Goal: Task Accomplishment & Management: Manage account settings

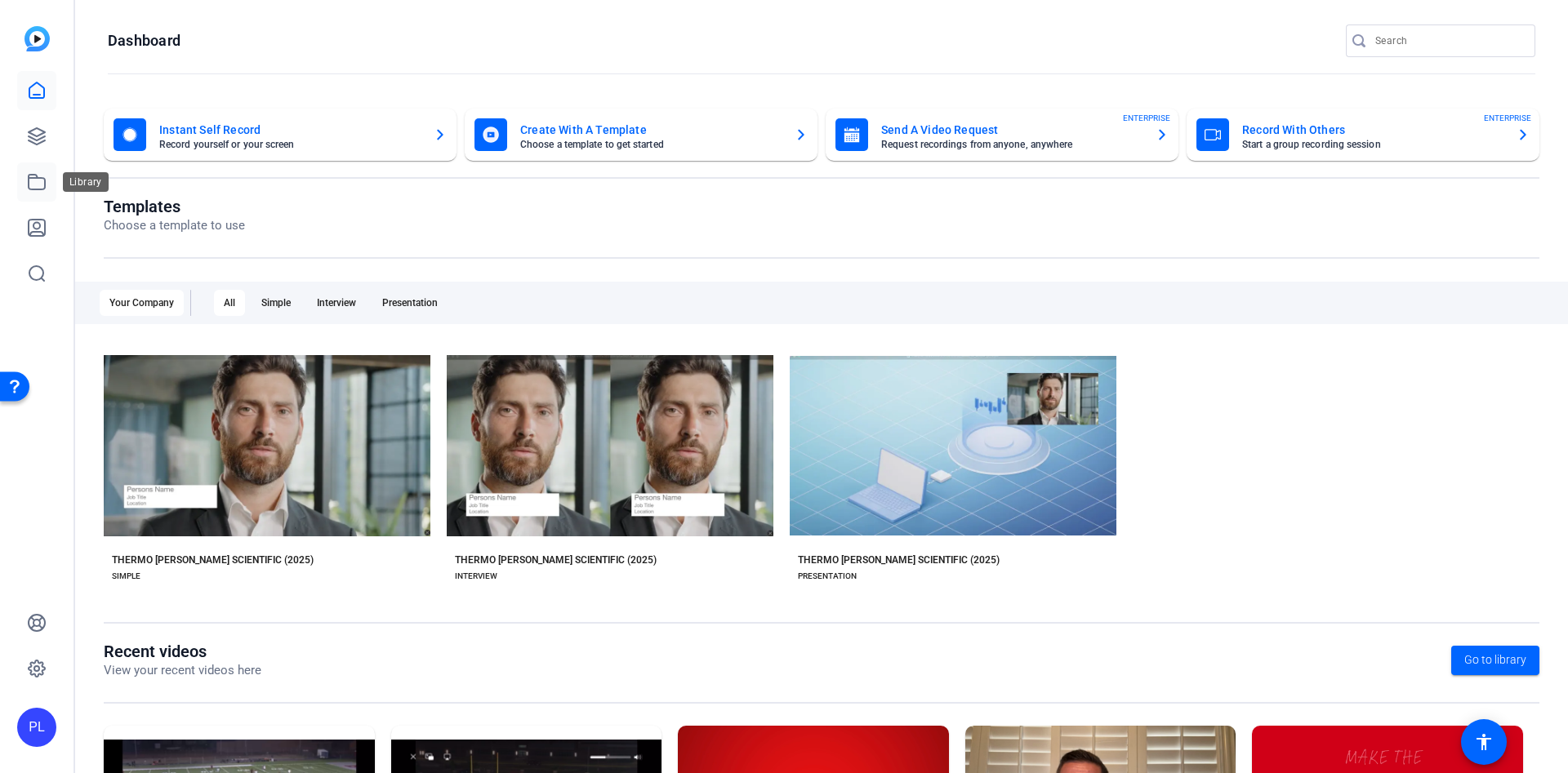
click at [30, 175] on icon at bounding box center [37, 182] width 16 height 15
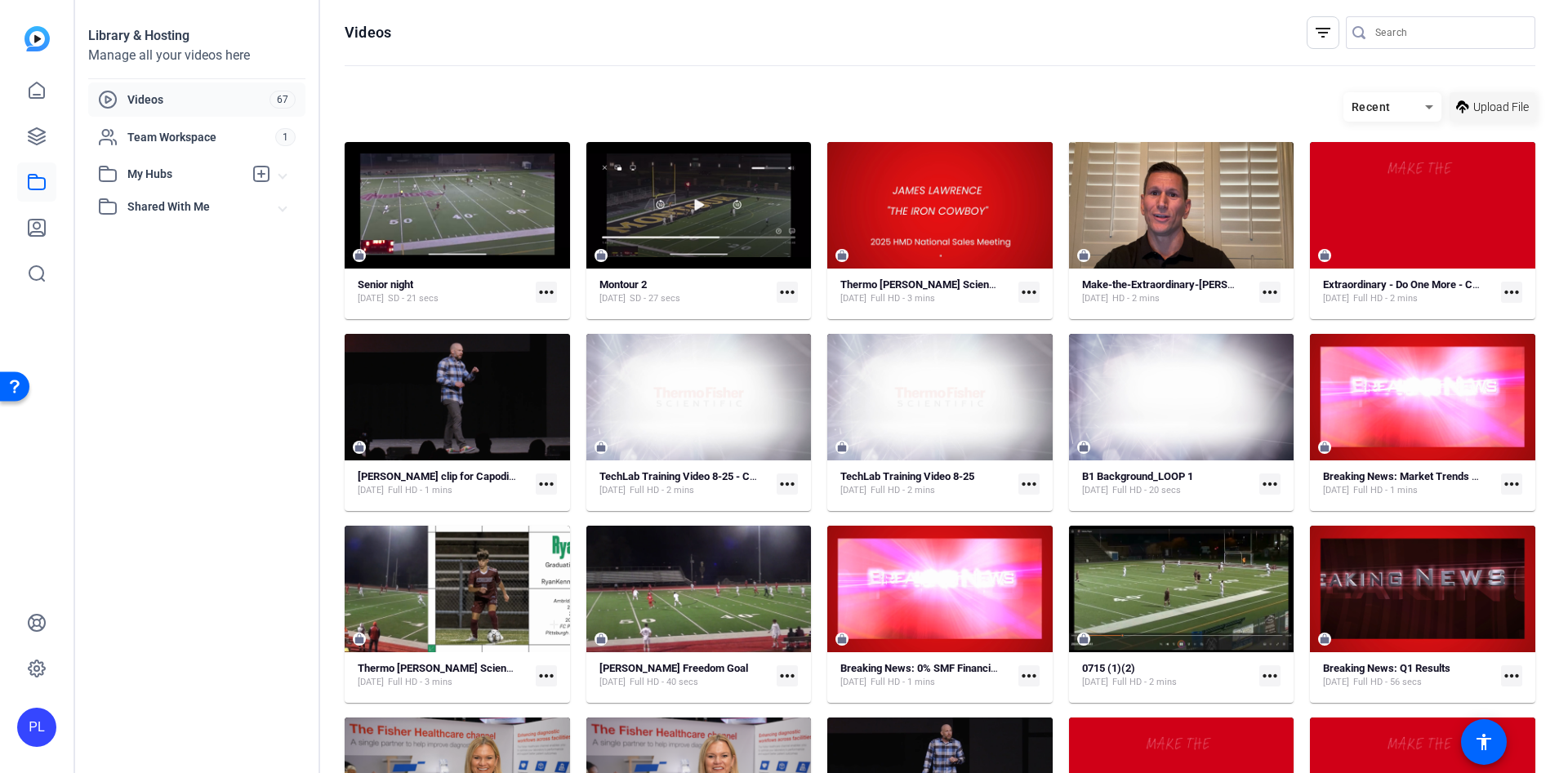
click at [1449, 95] on span at bounding box center [1492, 106] width 86 height 39
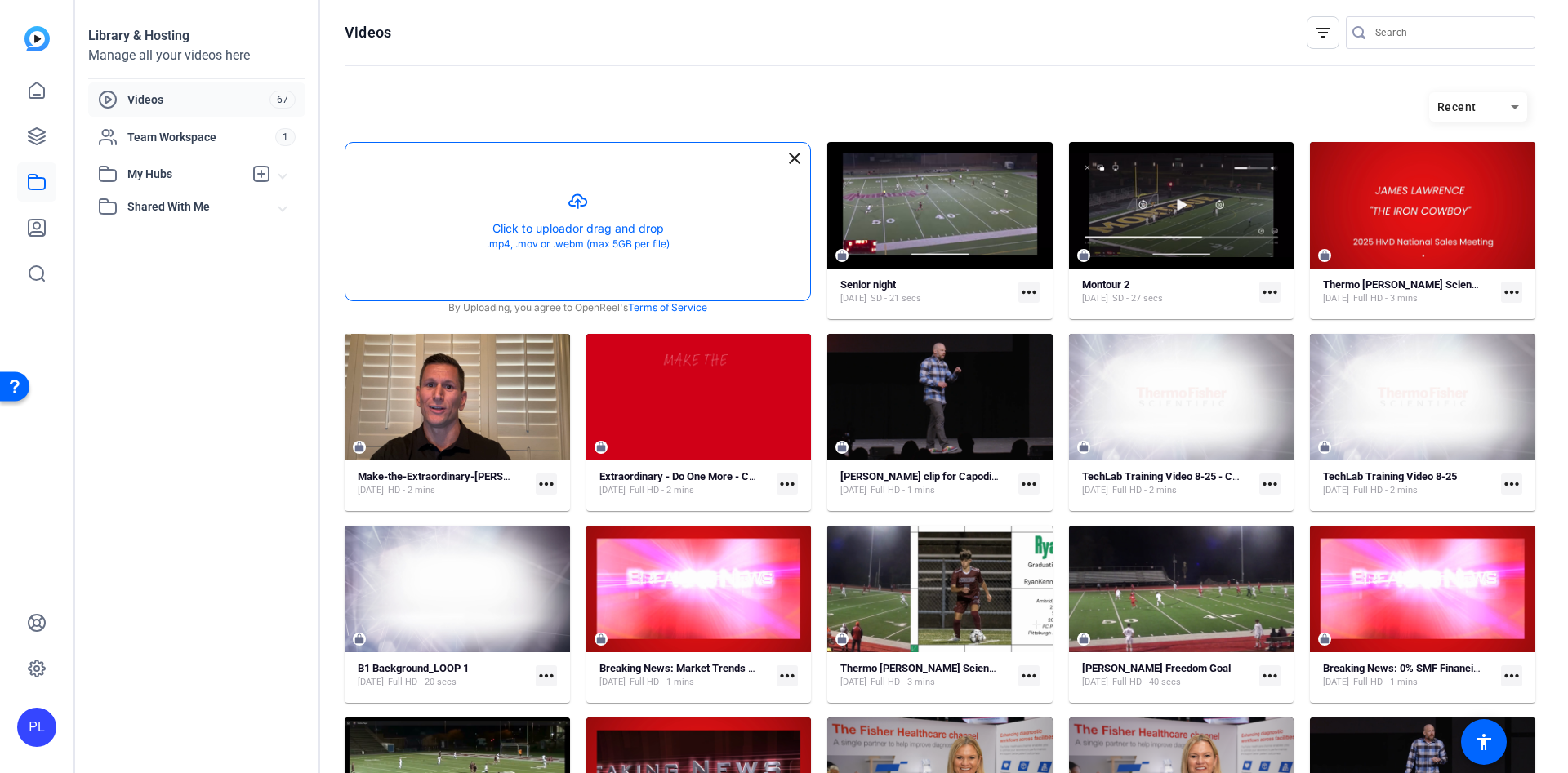
click at [513, 234] on button "button" at bounding box center [577, 222] width 464 height 158
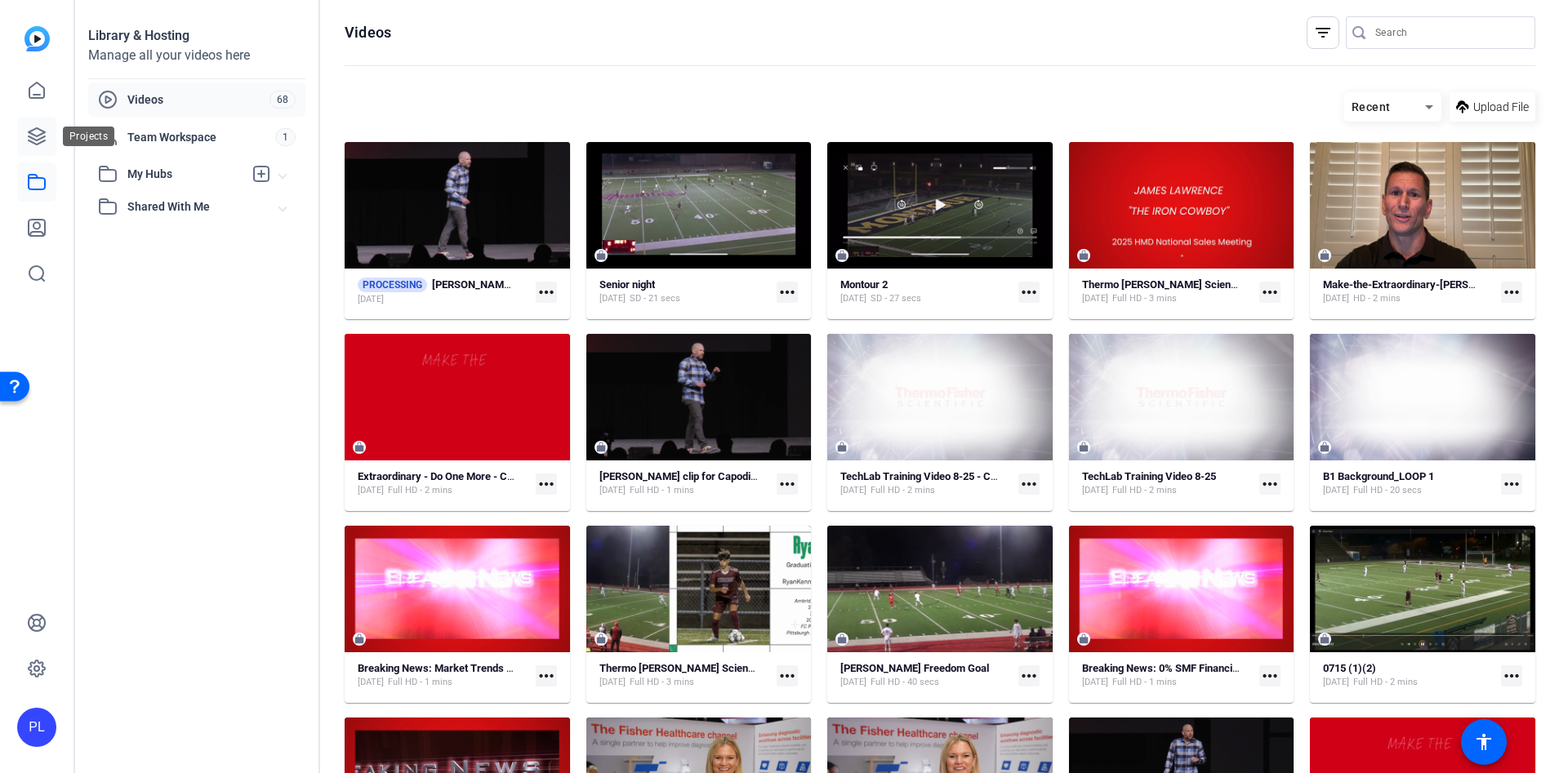
click at [36, 137] on icon at bounding box center [36, 136] width 19 height 19
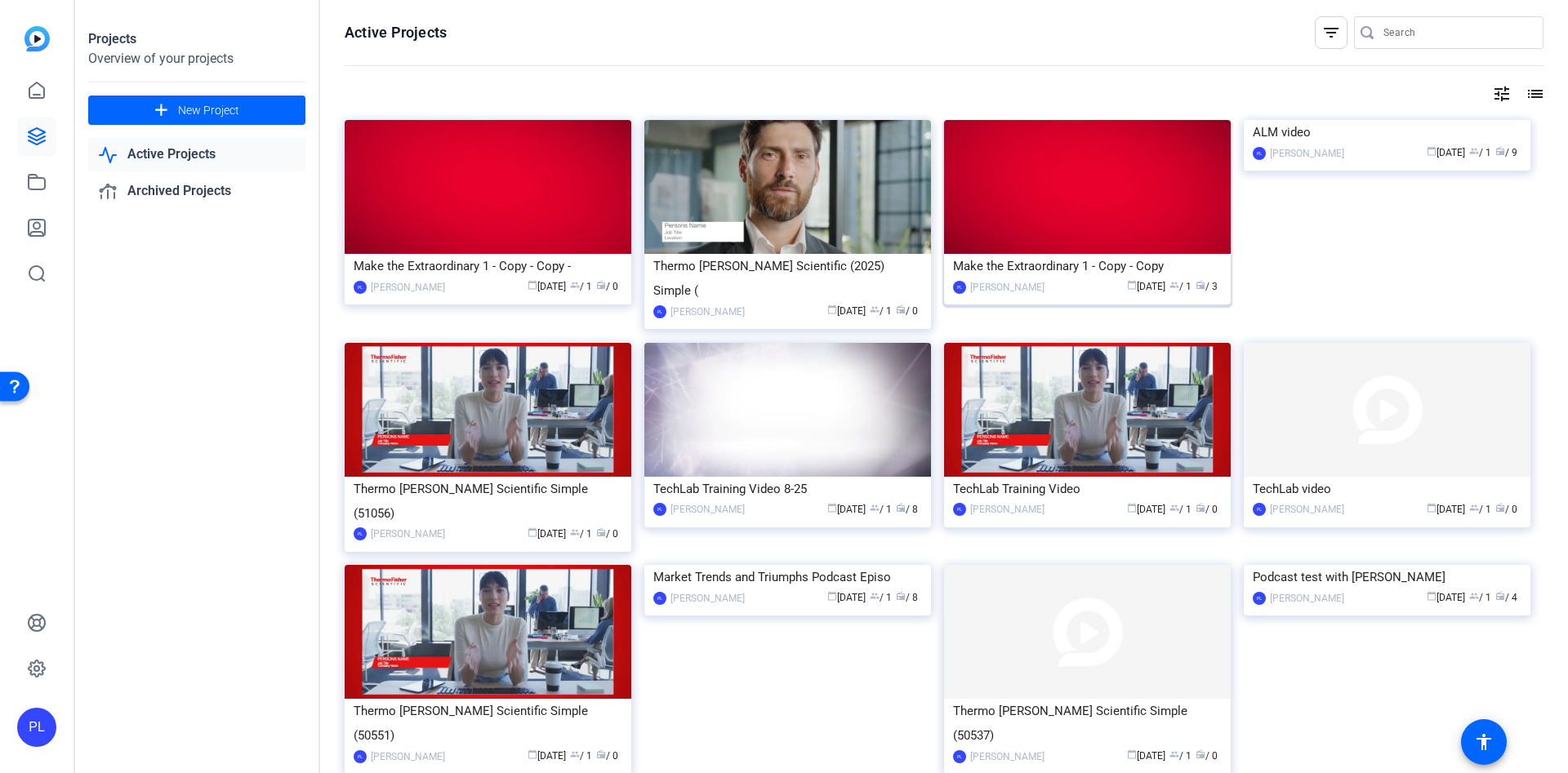
click at [1078, 273] on div "Make the Extraordinary 1 - Copy - Copy" at bounding box center [1086, 266] width 268 height 25
click at [166, 154] on link "Active Projects" at bounding box center [196, 155] width 217 height 34
click at [192, 158] on link "Active Projects" at bounding box center [196, 155] width 217 height 34
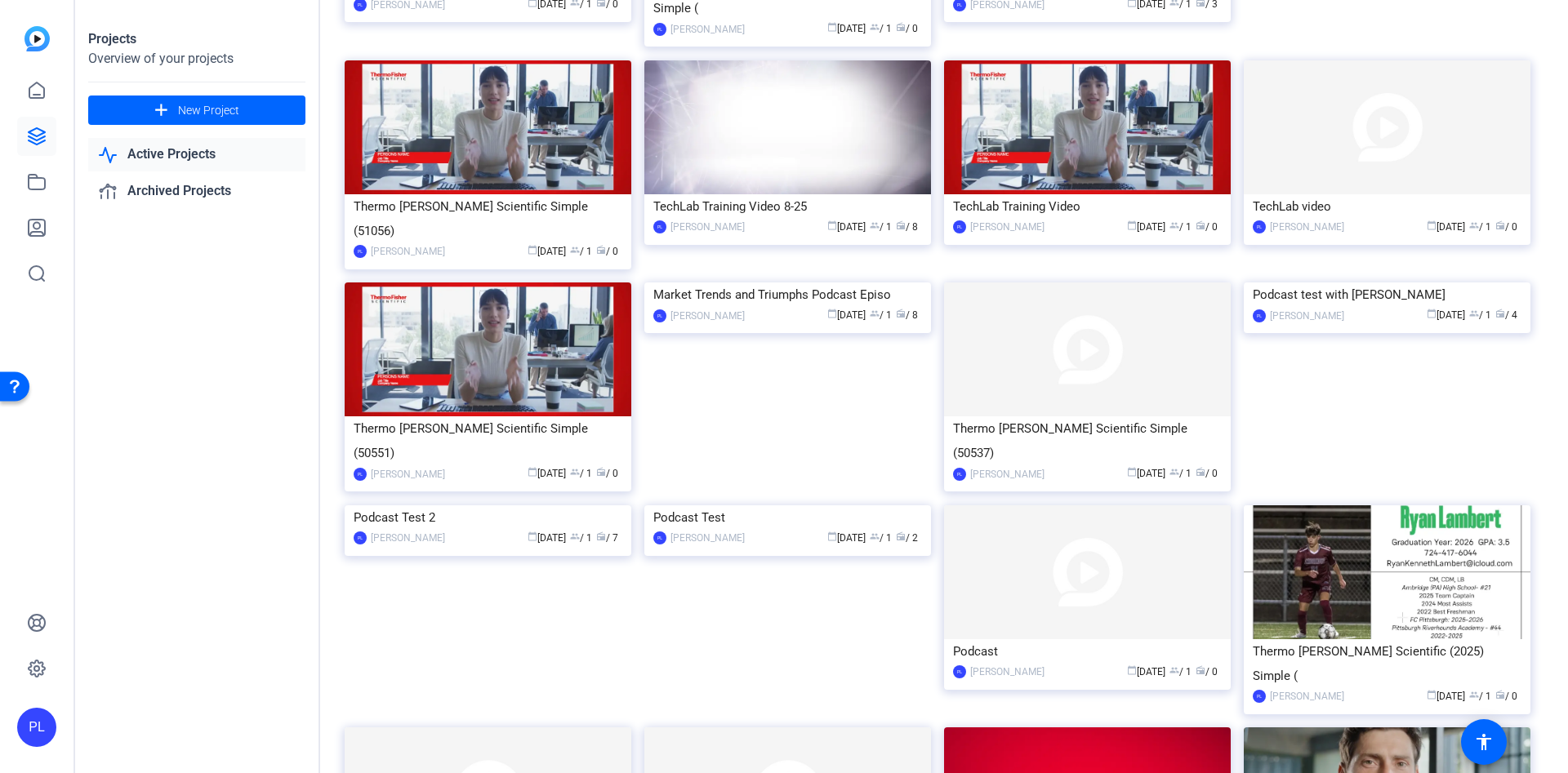
scroll to position [367, 0]
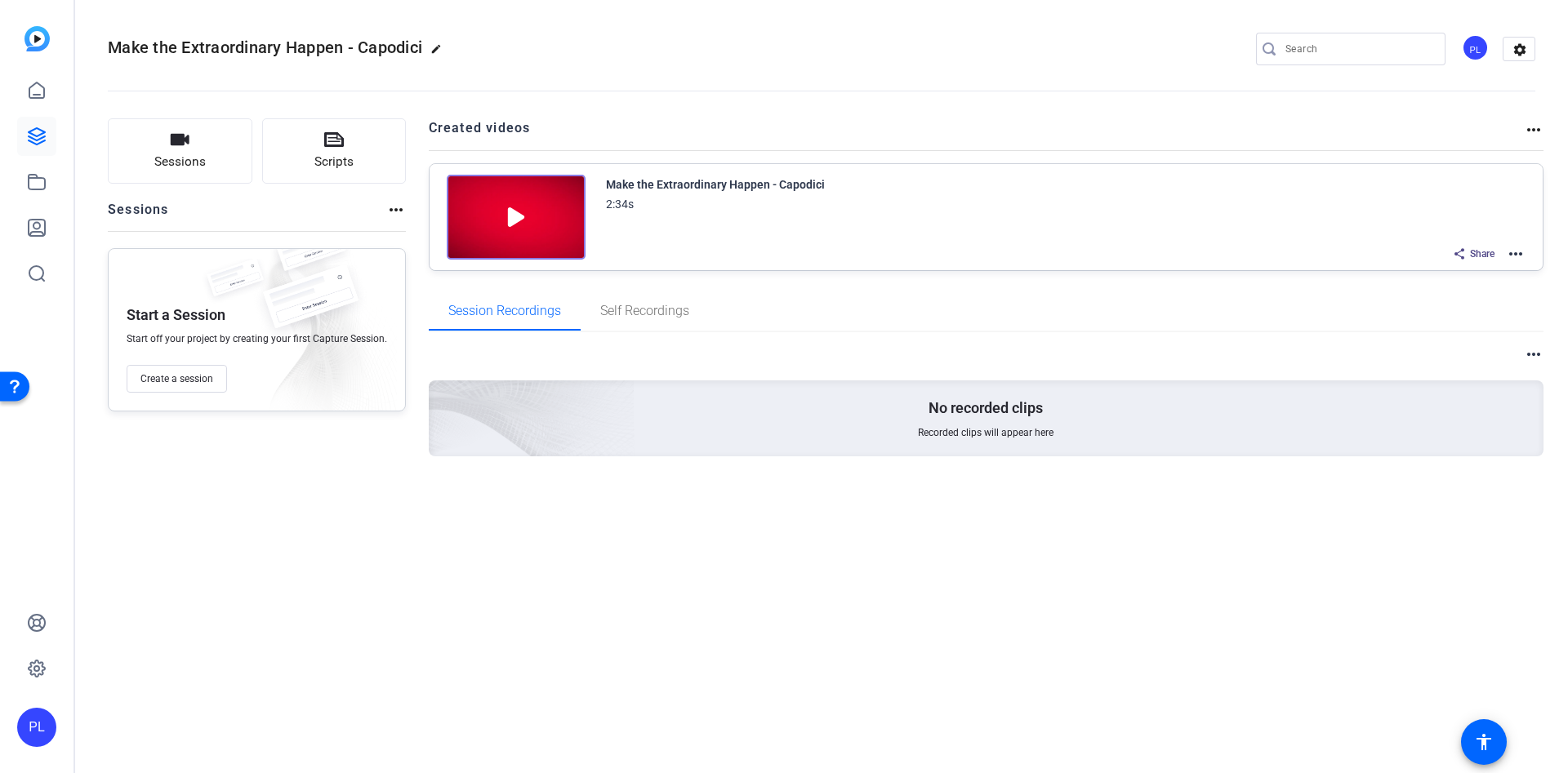
click at [1511, 247] on mat-icon "more_horiz" at bounding box center [1515, 254] width 19 height 19
click at [1456, 288] on span "Duplicate here" at bounding box center [1455, 293] width 114 height 19
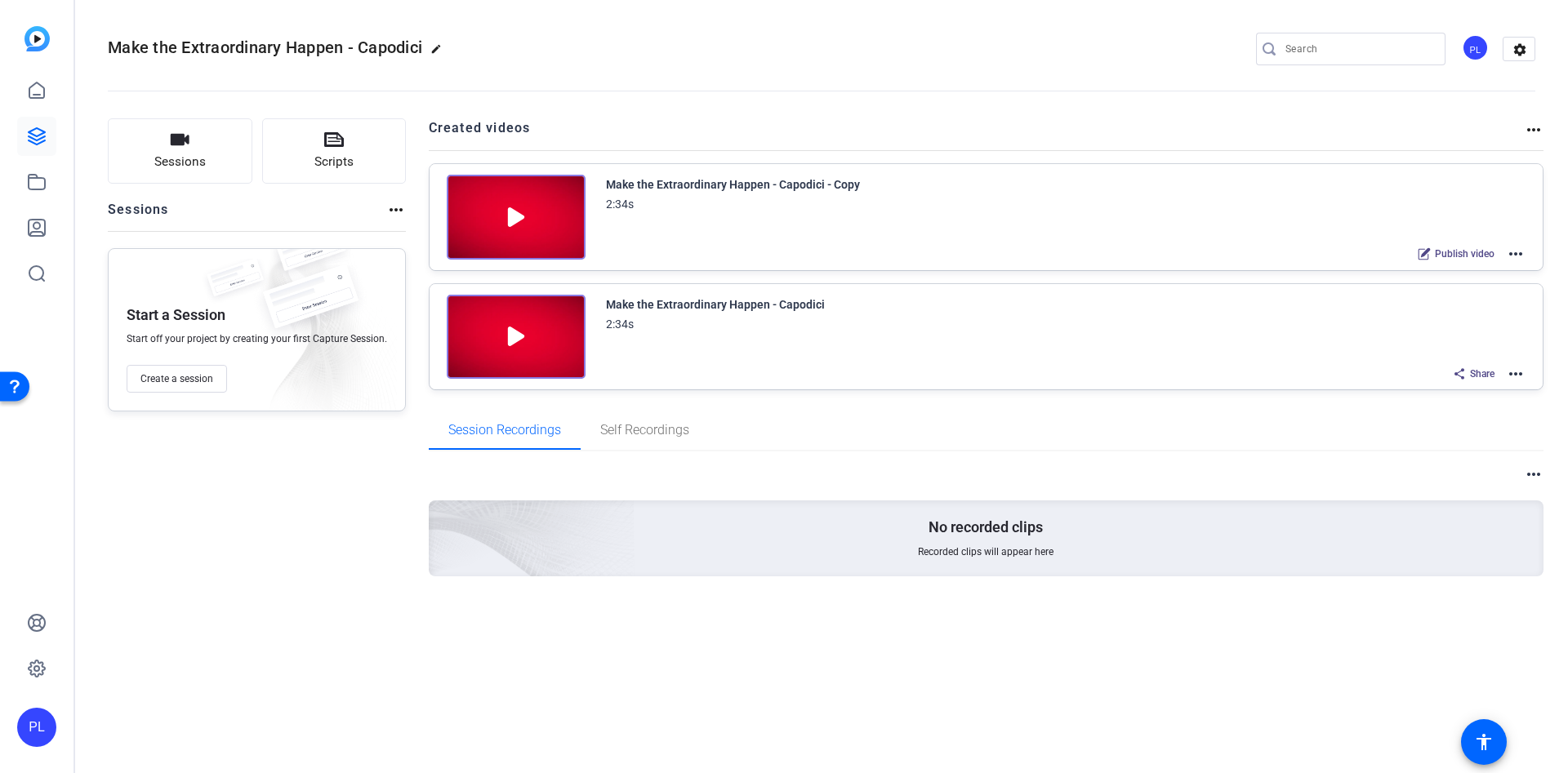
click at [847, 186] on div "Make the Extraordinary Happen - Capodici - Copy" at bounding box center [732, 184] width 254 height 19
click at [1511, 250] on mat-icon "more_horiz" at bounding box center [1515, 254] width 19 height 19
click at [1469, 273] on span "Edit in Creator" at bounding box center [1455, 273] width 114 height 19
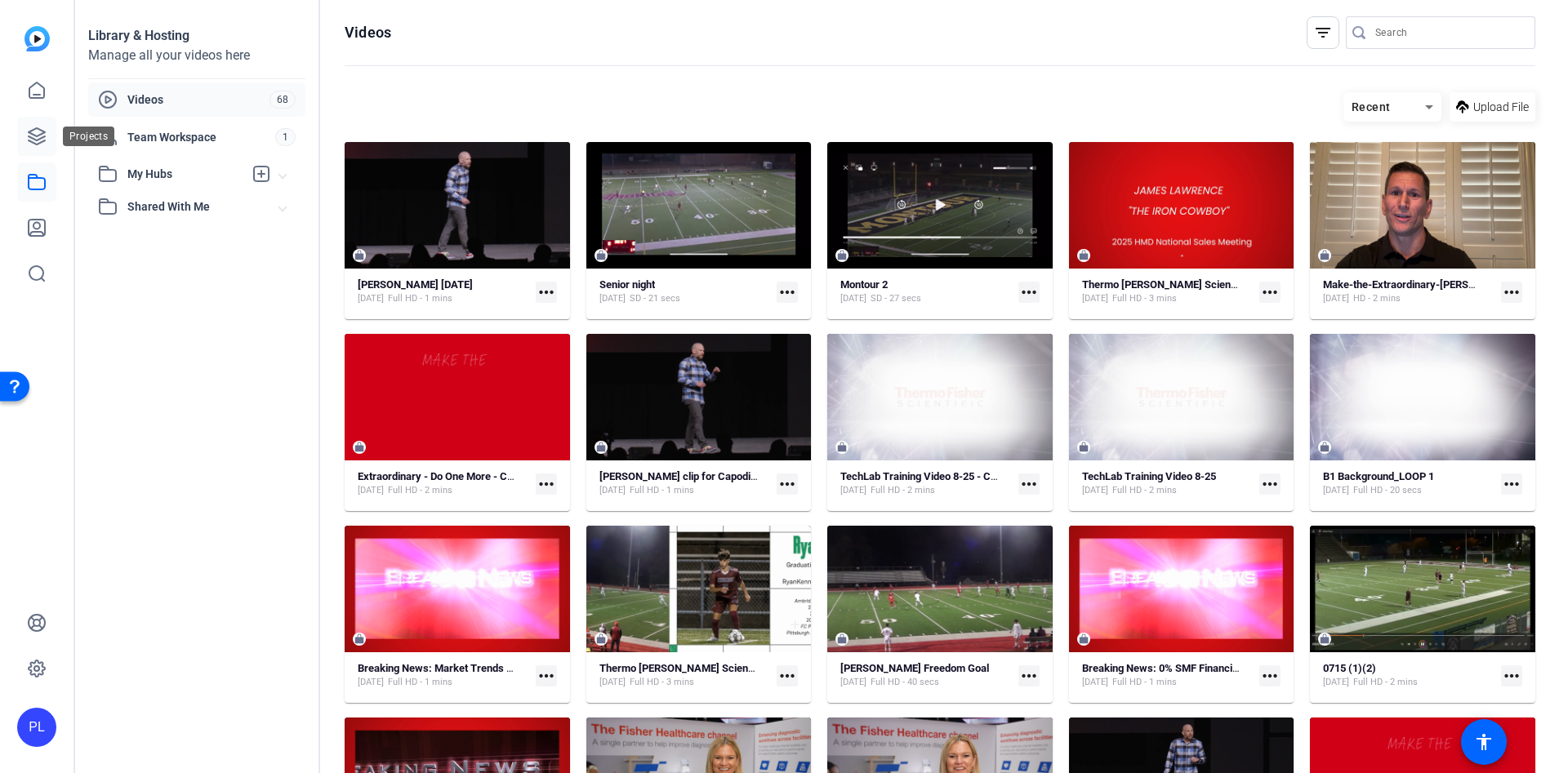
click at [44, 145] on icon at bounding box center [36, 136] width 19 height 19
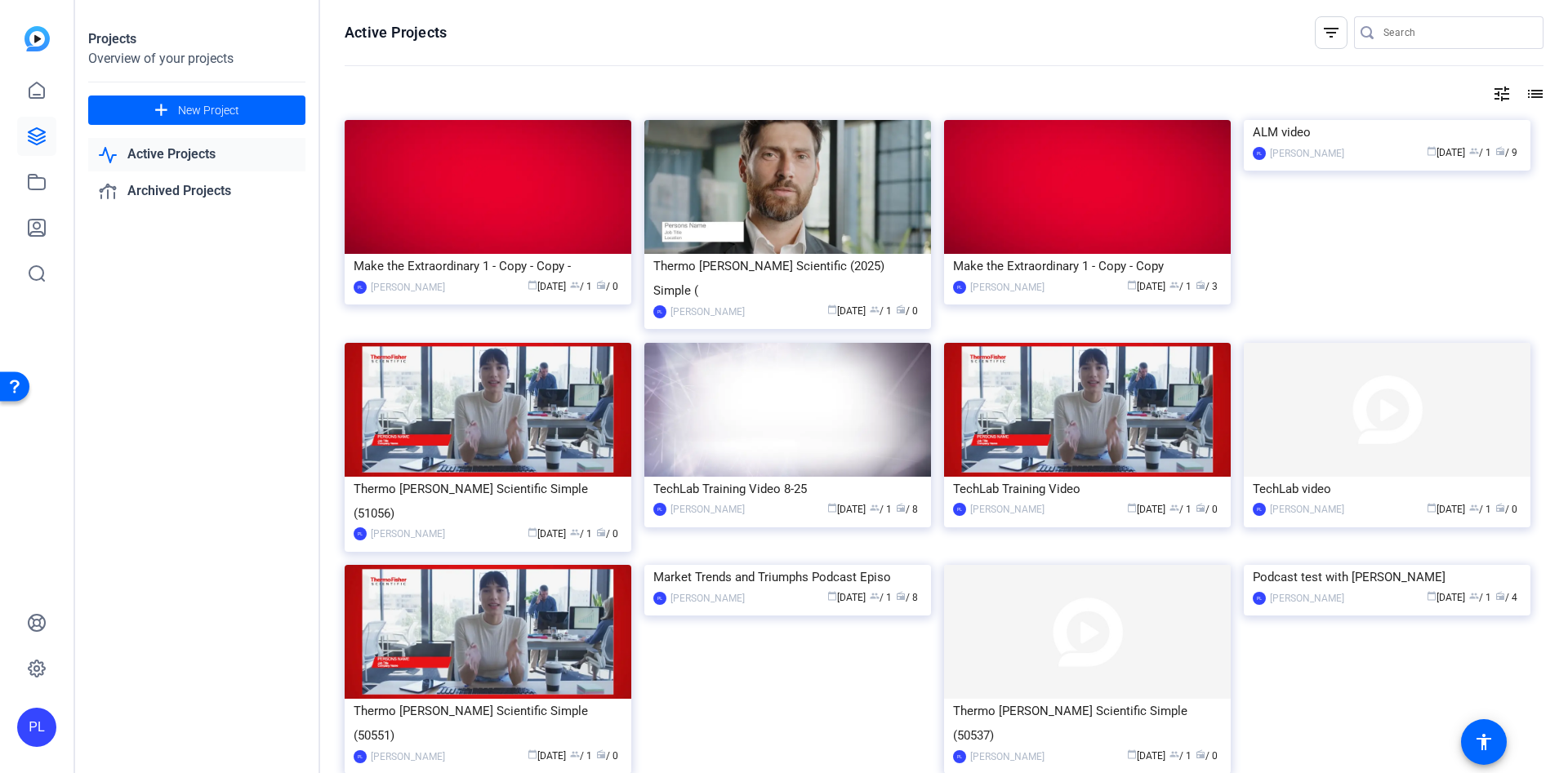
click at [1411, 27] on input "Search" at bounding box center [1456, 32] width 147 height 19
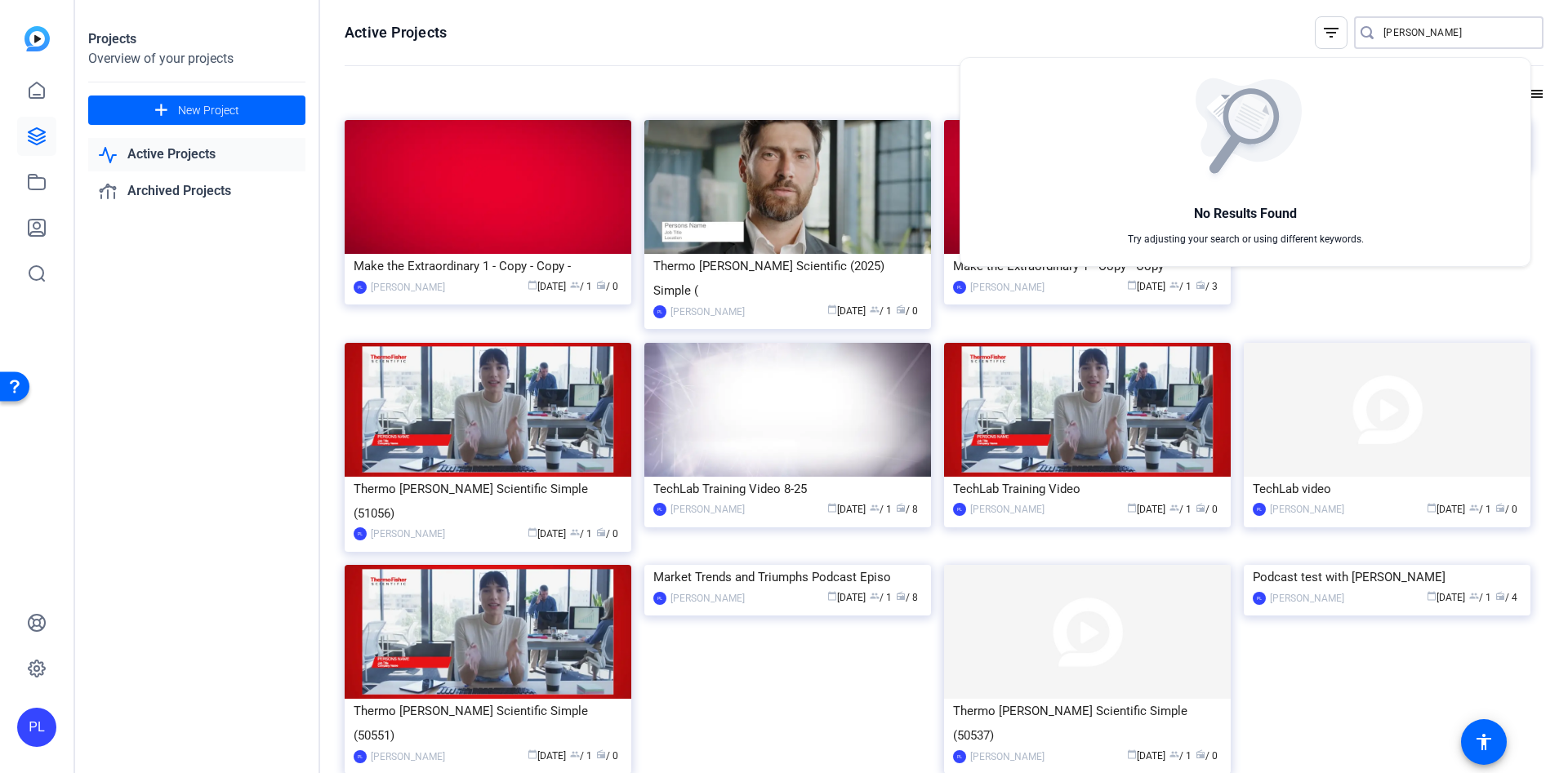
type input "boyd"
click at [1408, 34] on div at bounding box center [784, 386] width 1568 height 773
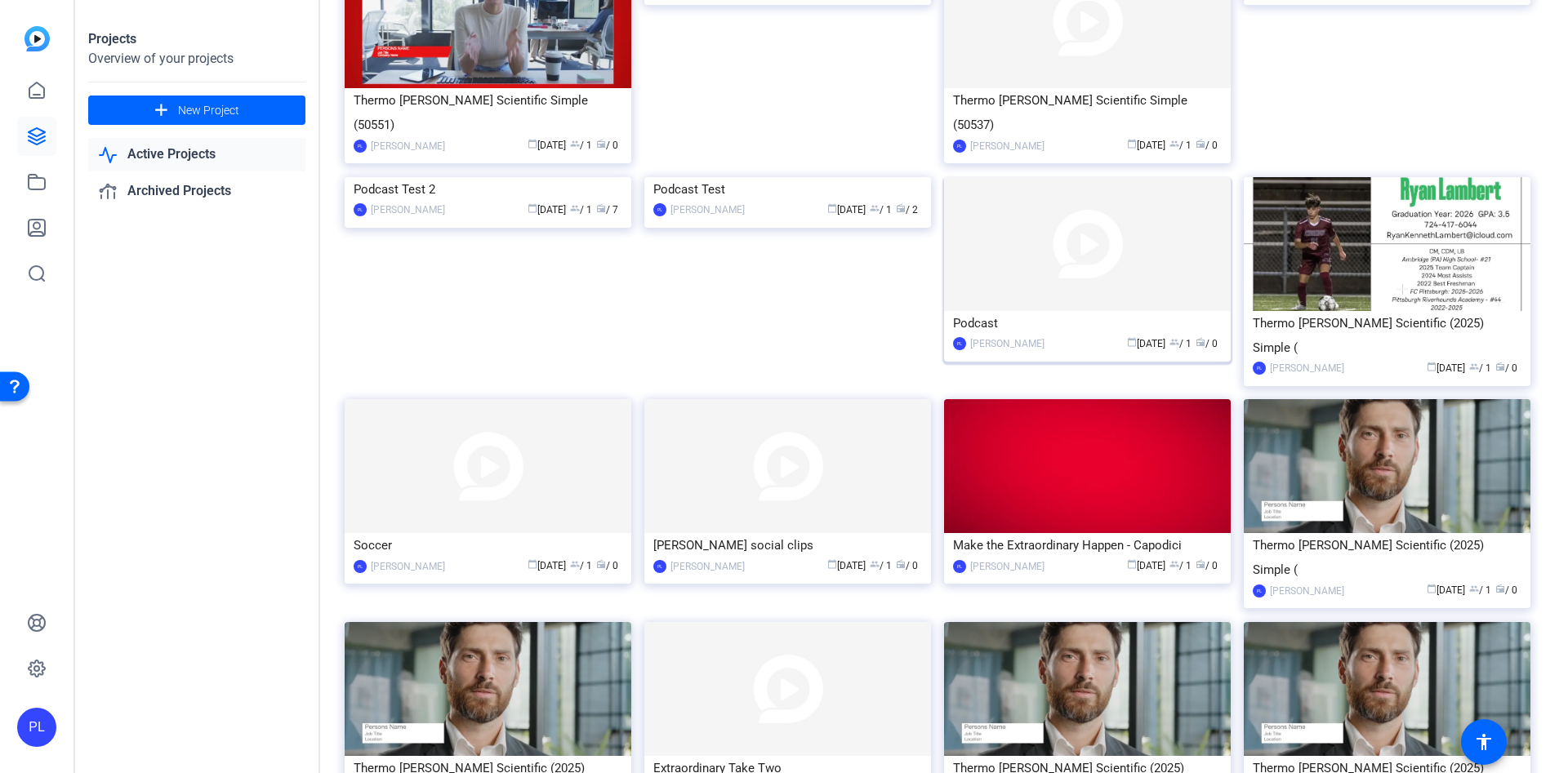
scroll to position [613, 0]
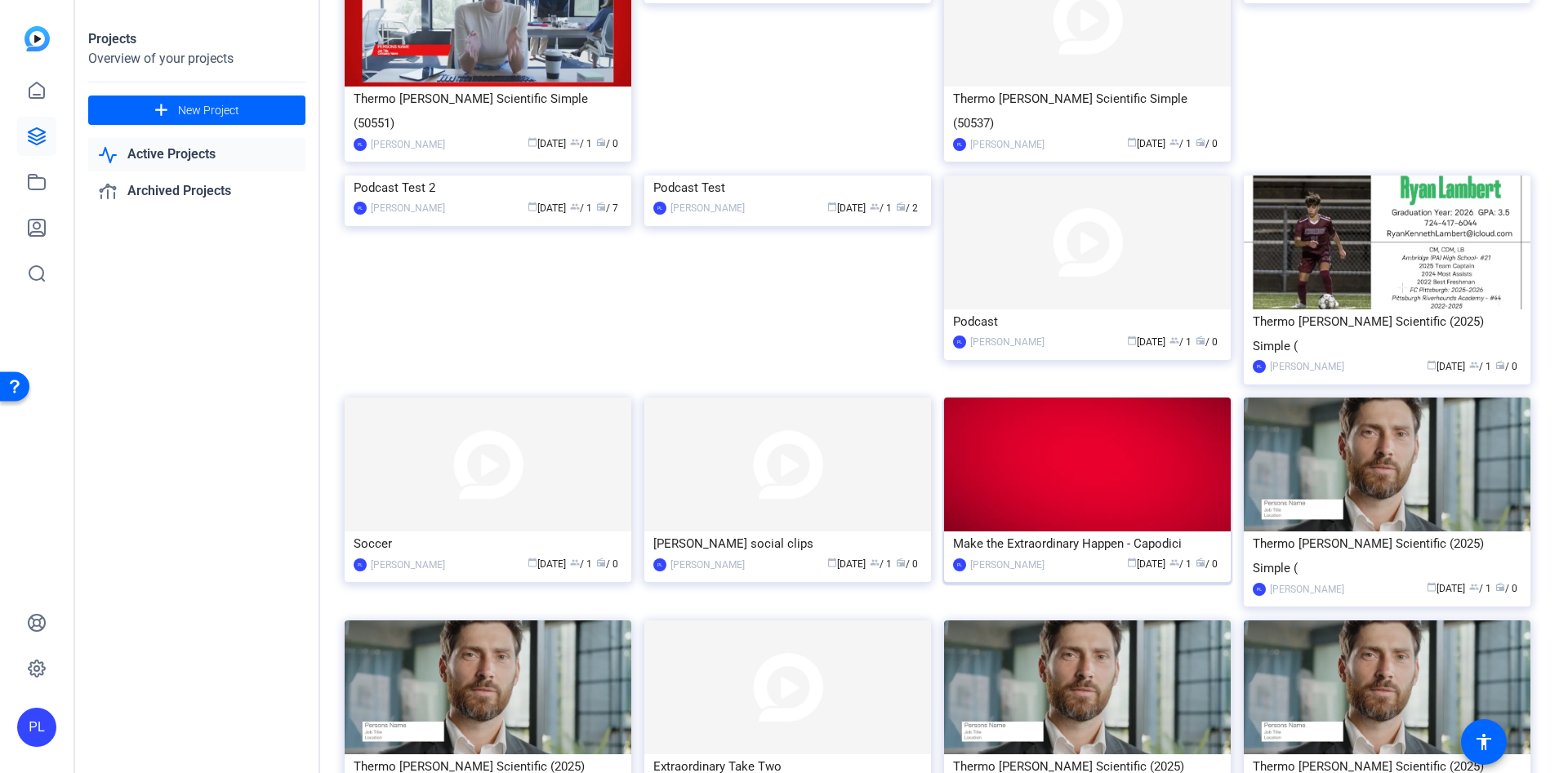
click at [1110, 531] on div "Make the Extraordinary Happen - Capodici" at bounding box center [1086, 543] width 268 height 25
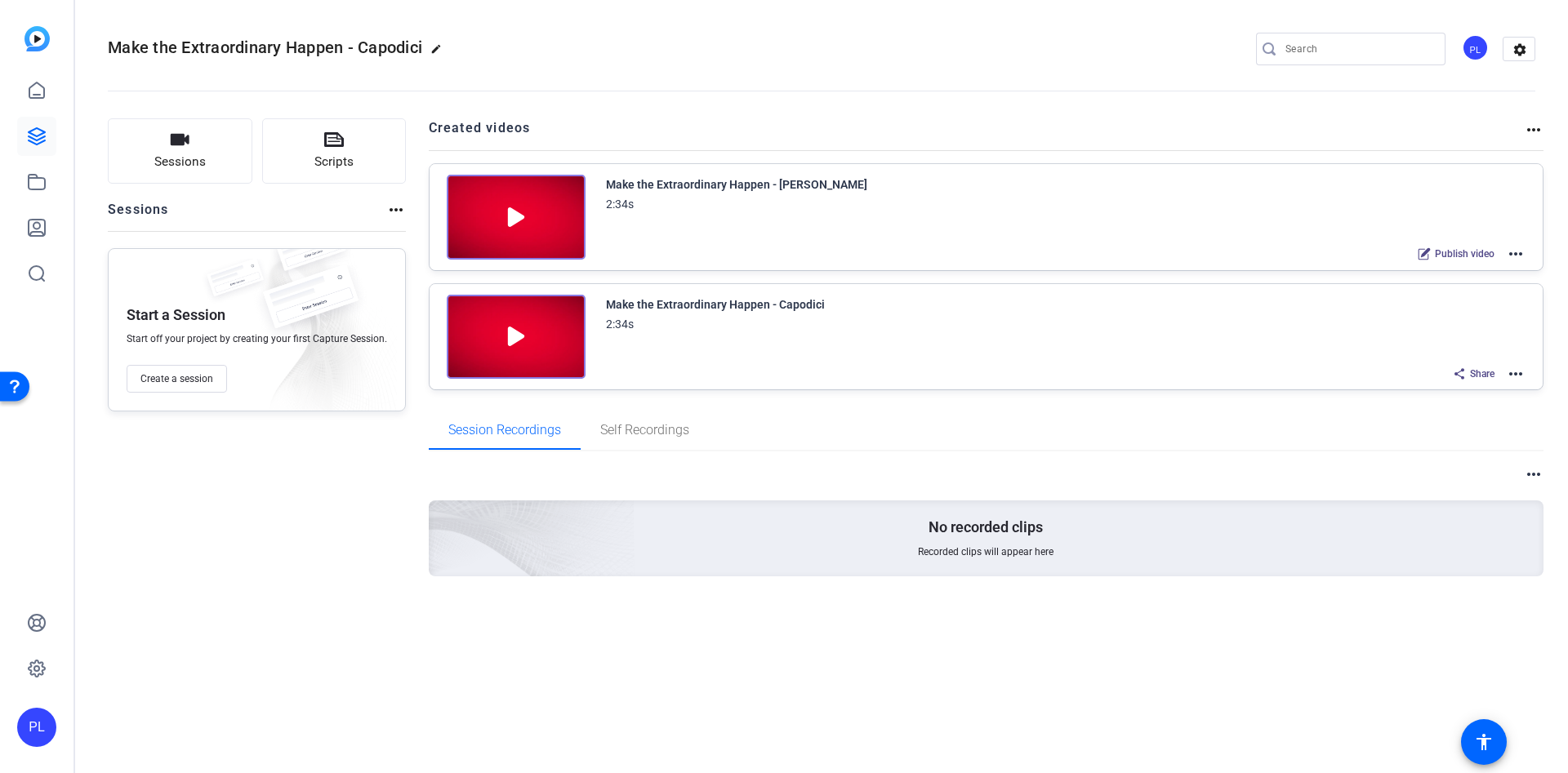
click at [1512, 256] on mat-icon "more_horiz" at bounding box center [1515, 254] width 19 height 19
click at [1486, 269] on span "Edit in Creator" at bounding box center [1455, 273] width 114 height 19
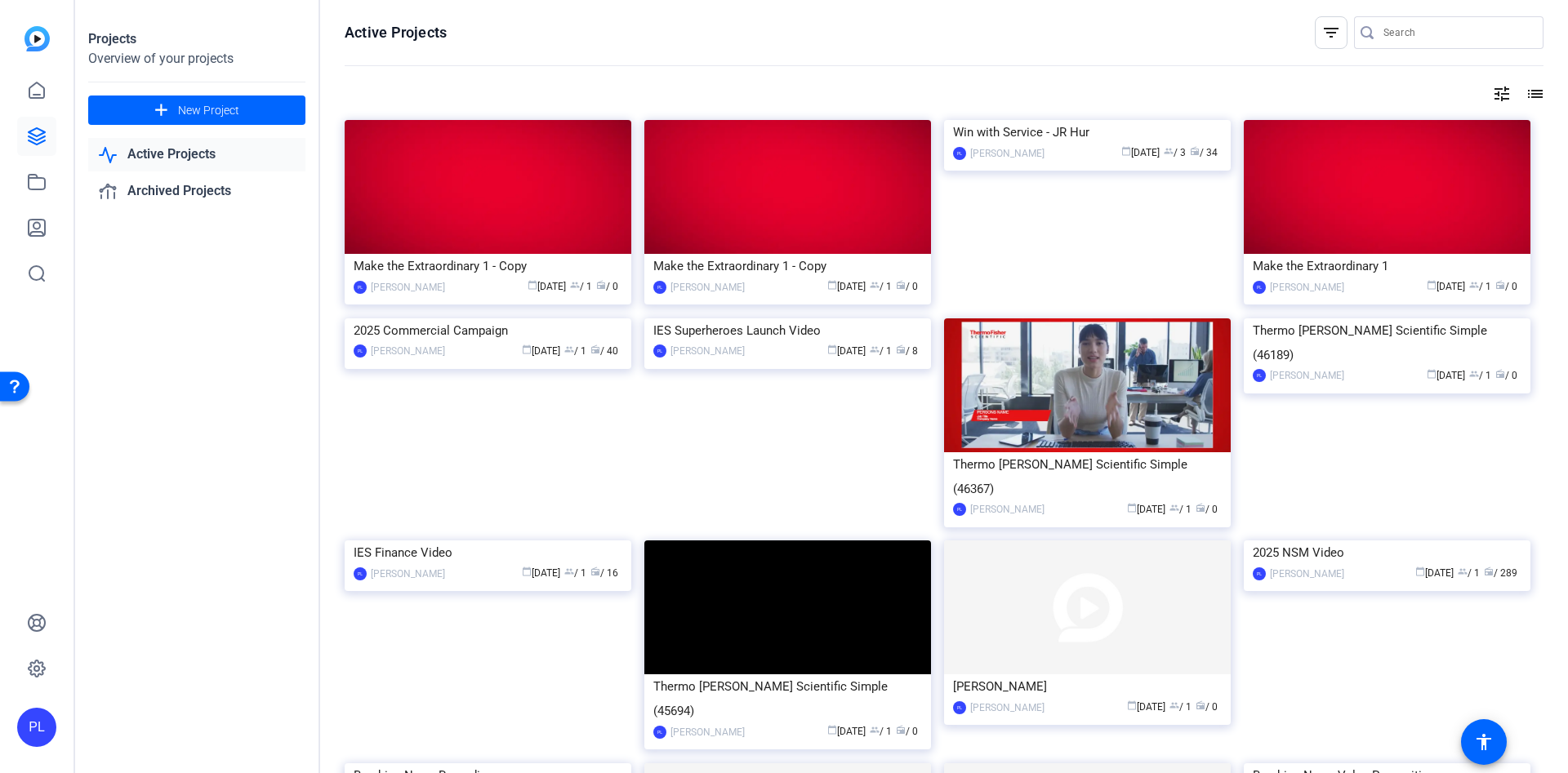
click at [1383, 32] on input "Search" at bounding box center [1456, 32] width 147 height 19
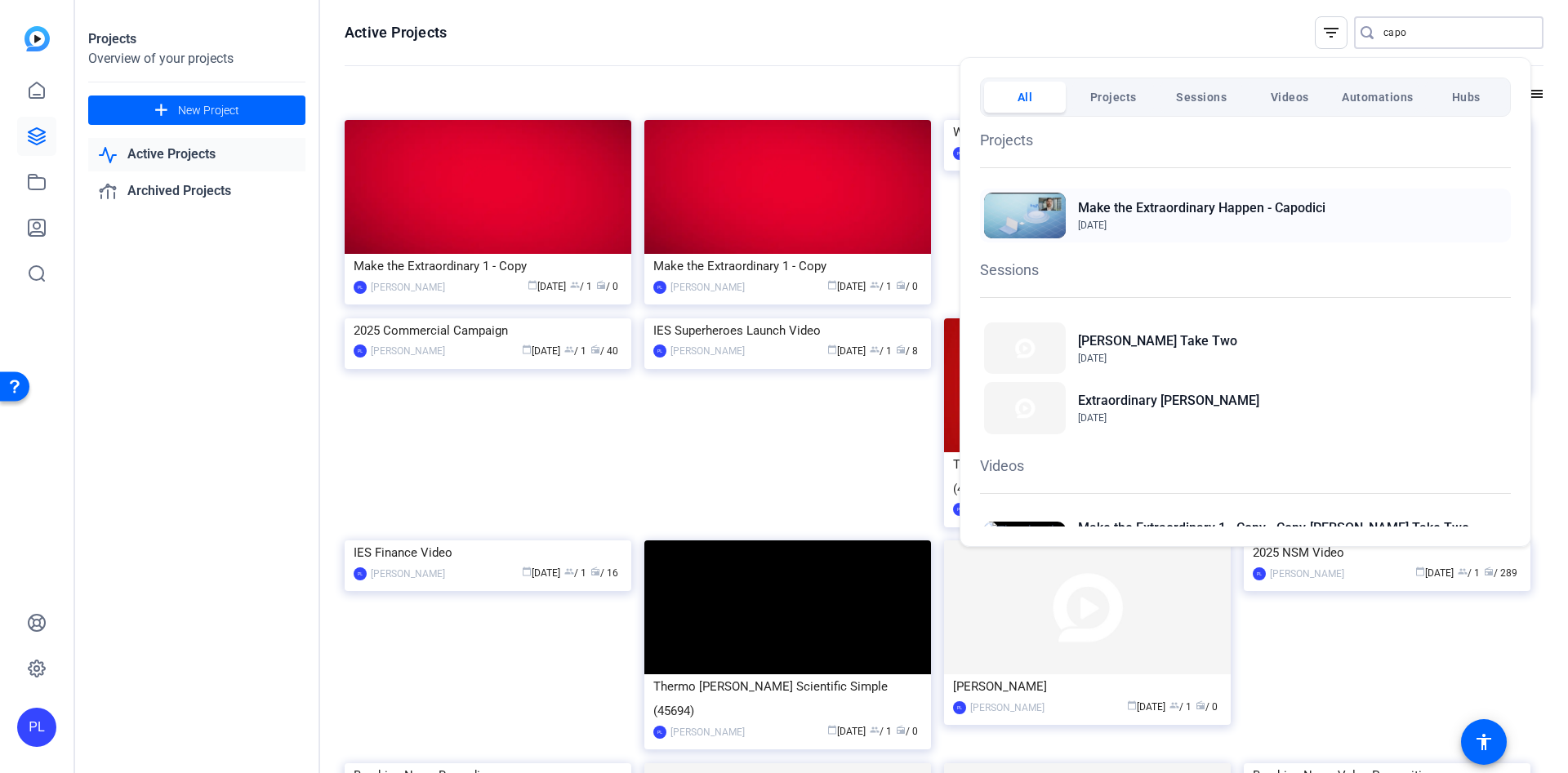
type input "capo"
click at [1118, 208] on h2 "Make the Extraordinary Happen - Capodici" at bounding box center [1202, 208] width 247 height 19
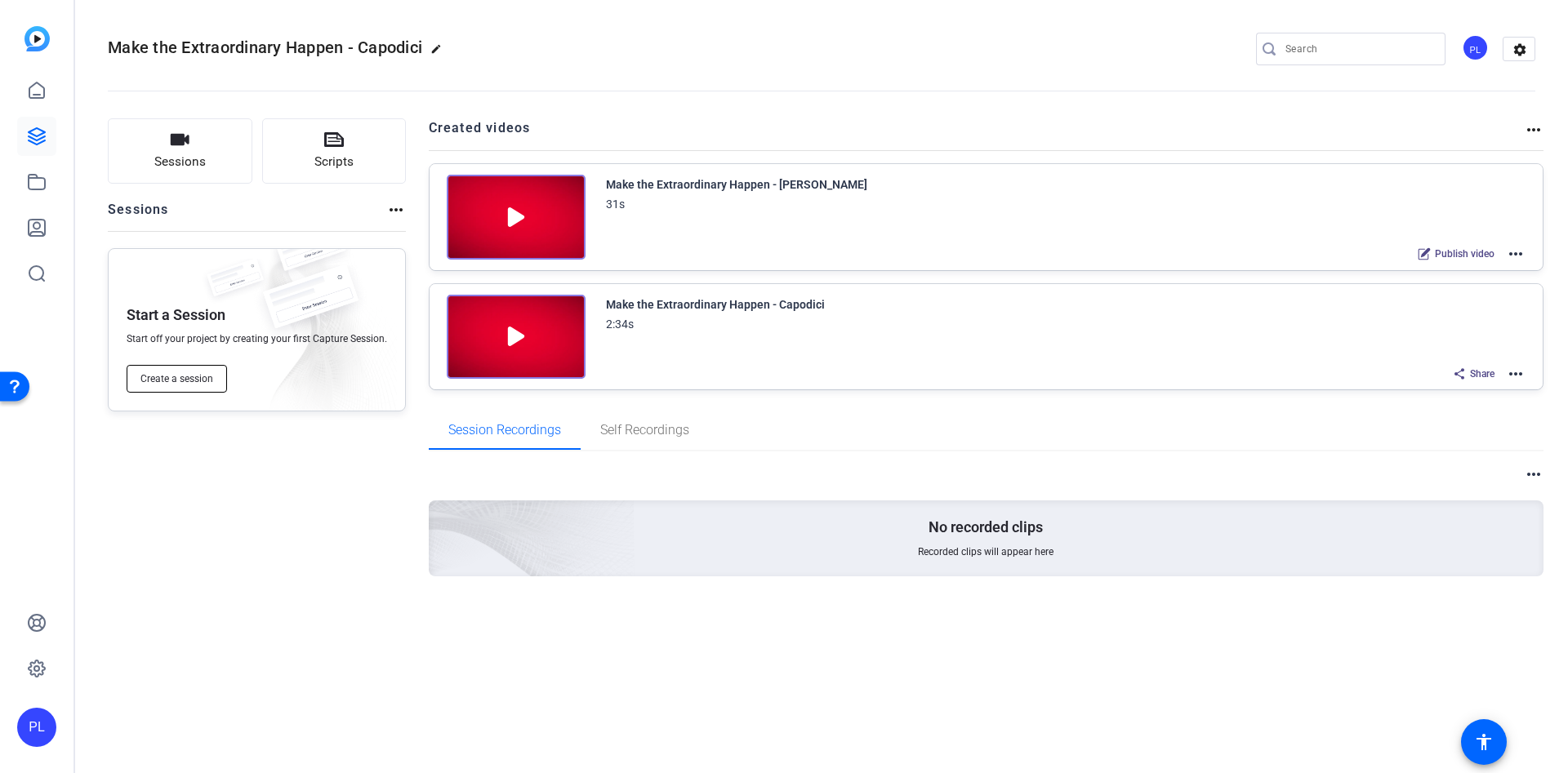
click at [189, 376] on span "Create a session" at bounding box center [176, 379] width 72 height 13
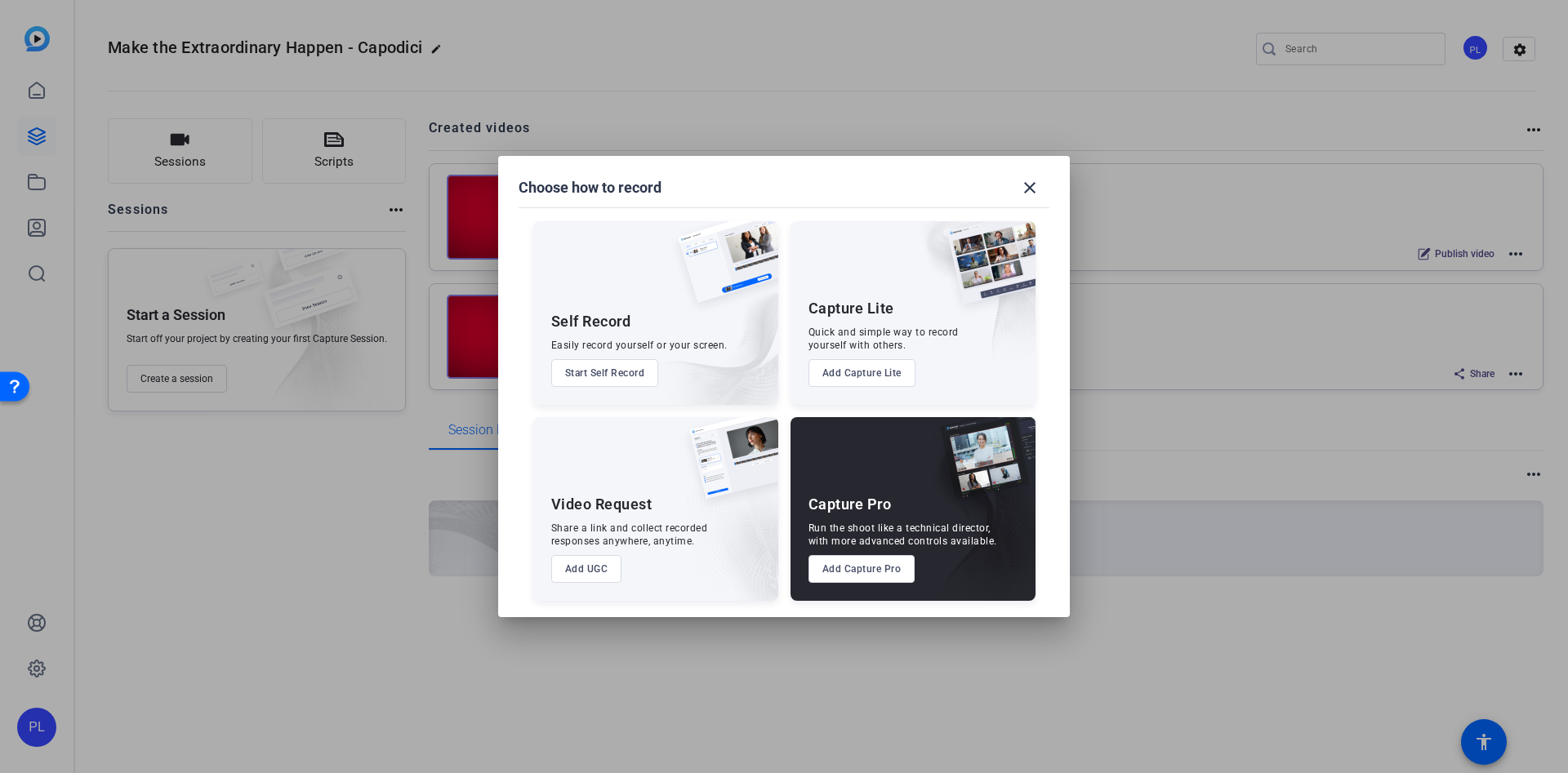
click at [873, 561] on button "Add Capture Pro" at bounding box center [862, 569] width 107 height 27
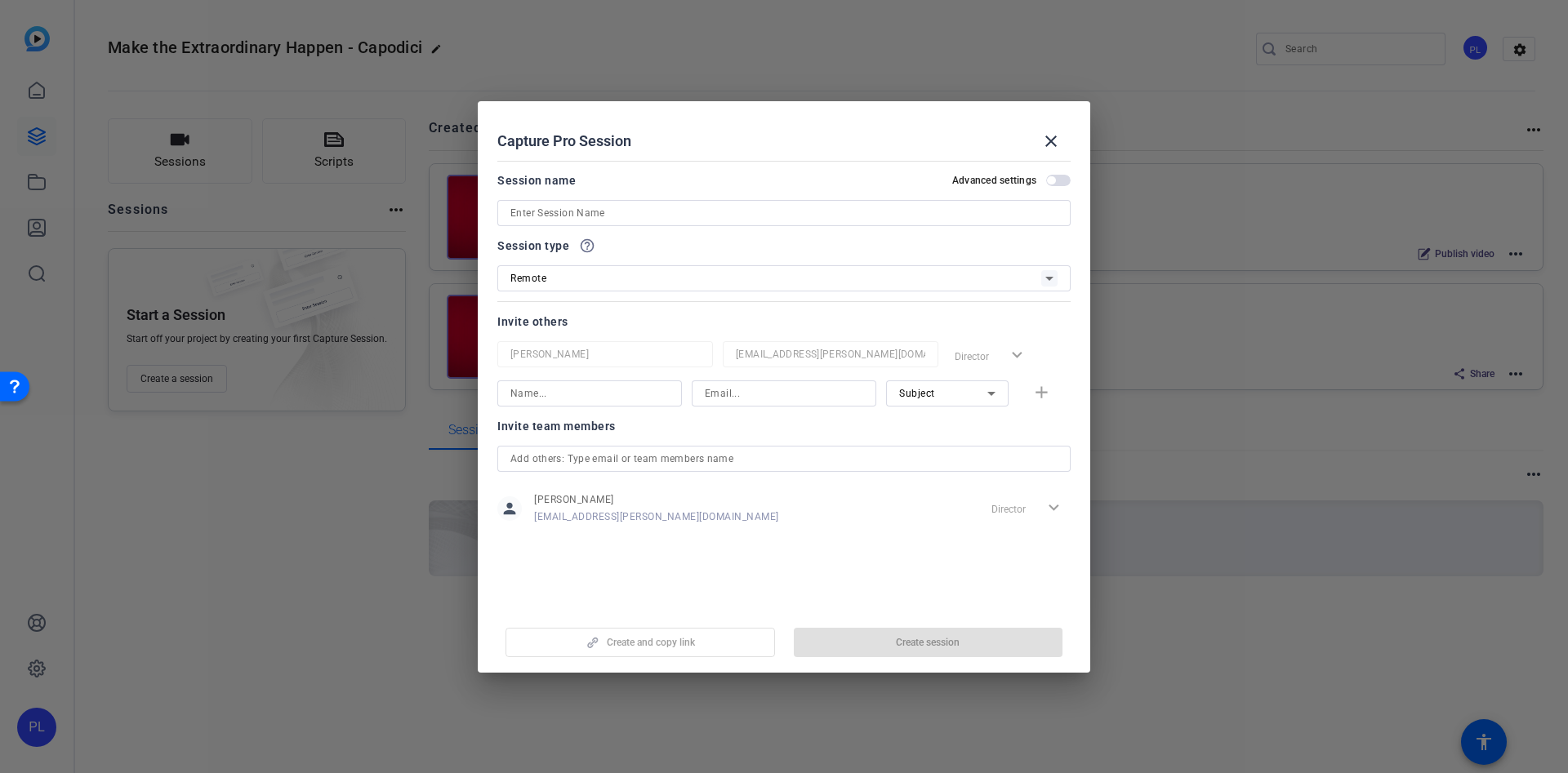
click at [643, 221] on input at bounding box center [783, 212] width 547 height 19
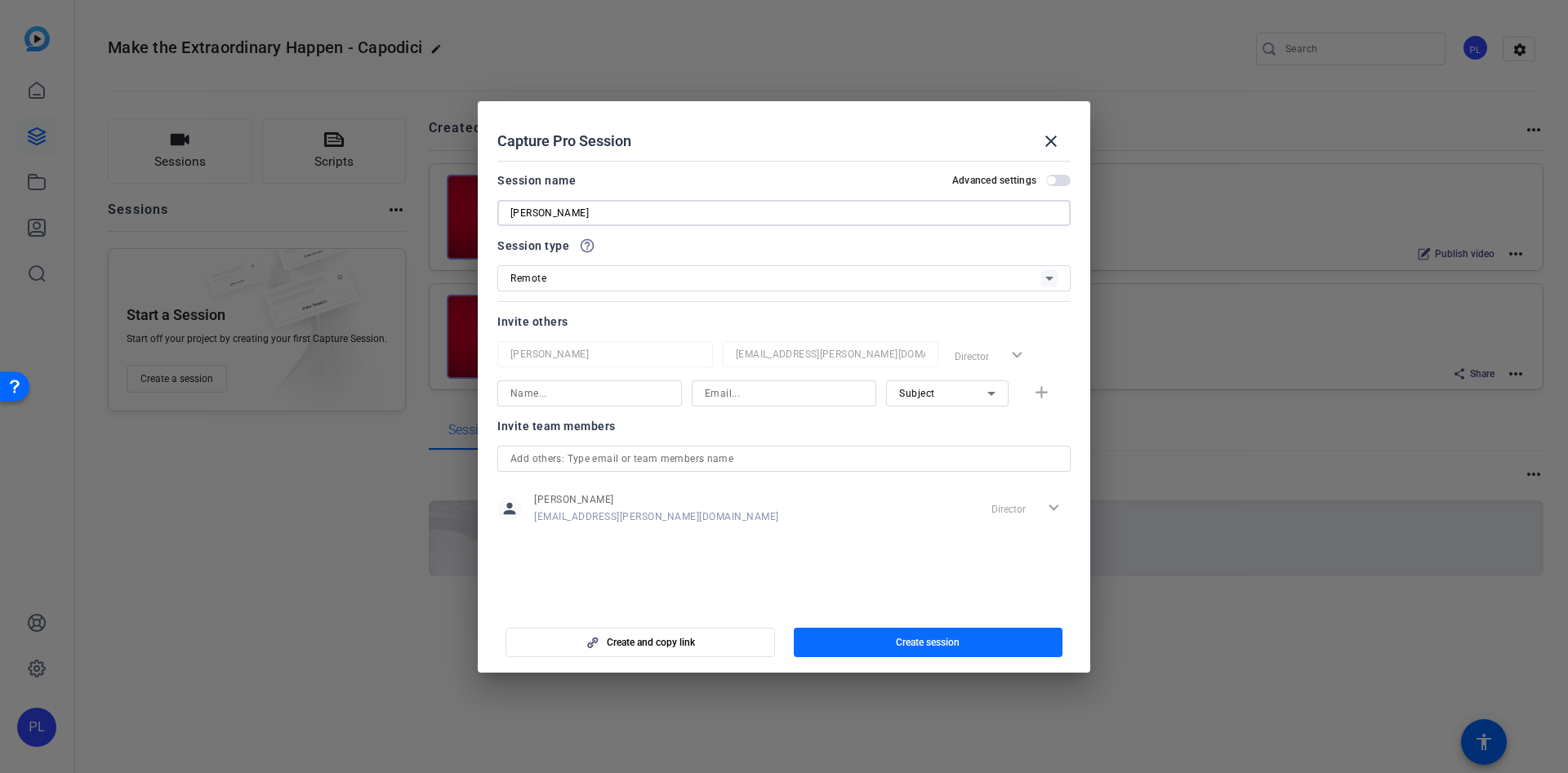
type input "[PERSON_NAME]"
click at [946, 649] on span "button" at bounding box center [929, 642] width 269 height 39
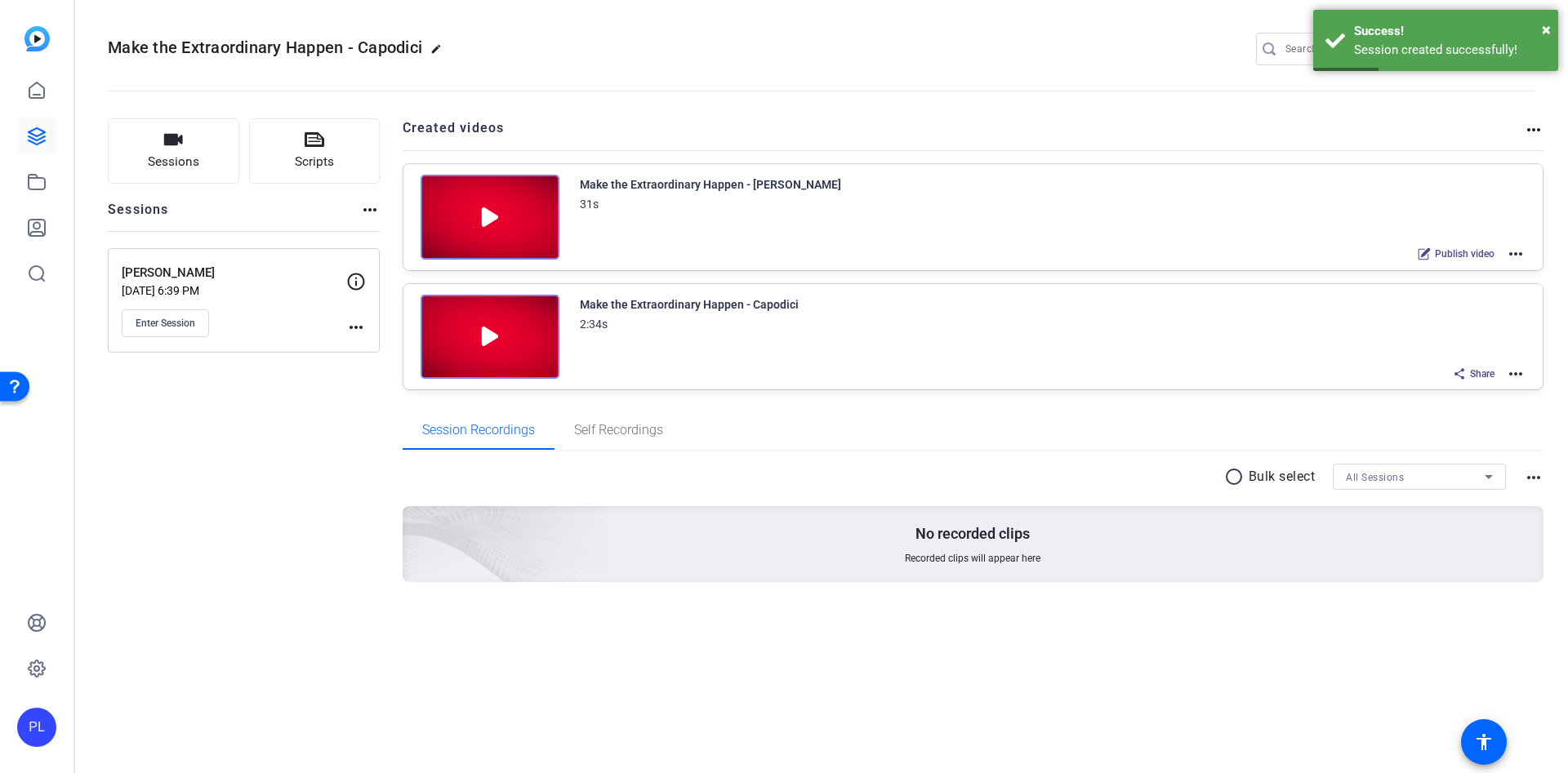
click at [355, 321] on mat-icon "more_horiz" at bounding box center [355, 327] width 19 height 19
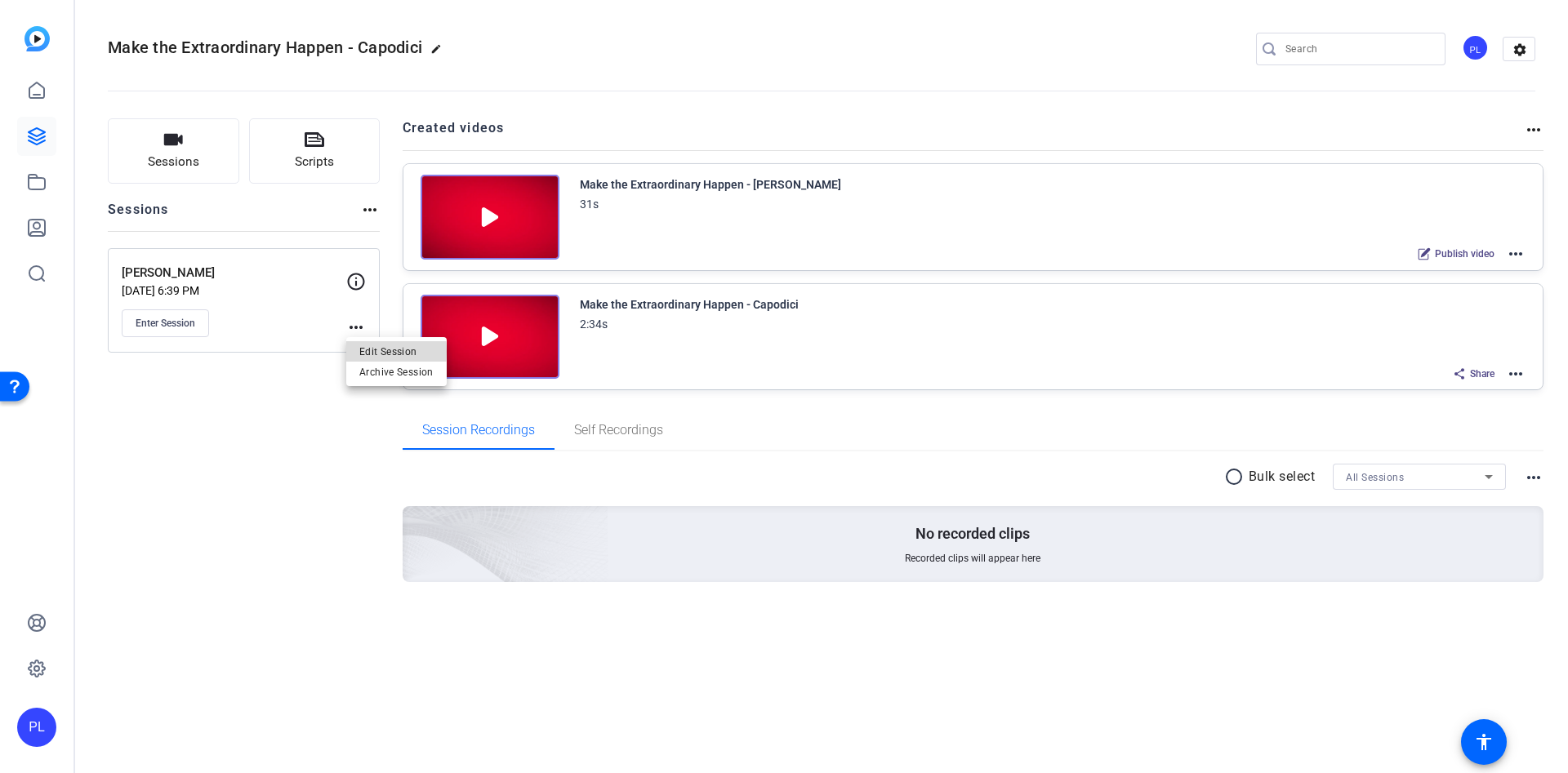
click at [365, 351] on span "Edit Session" at bounding box center [396, 351] width 74 height 19
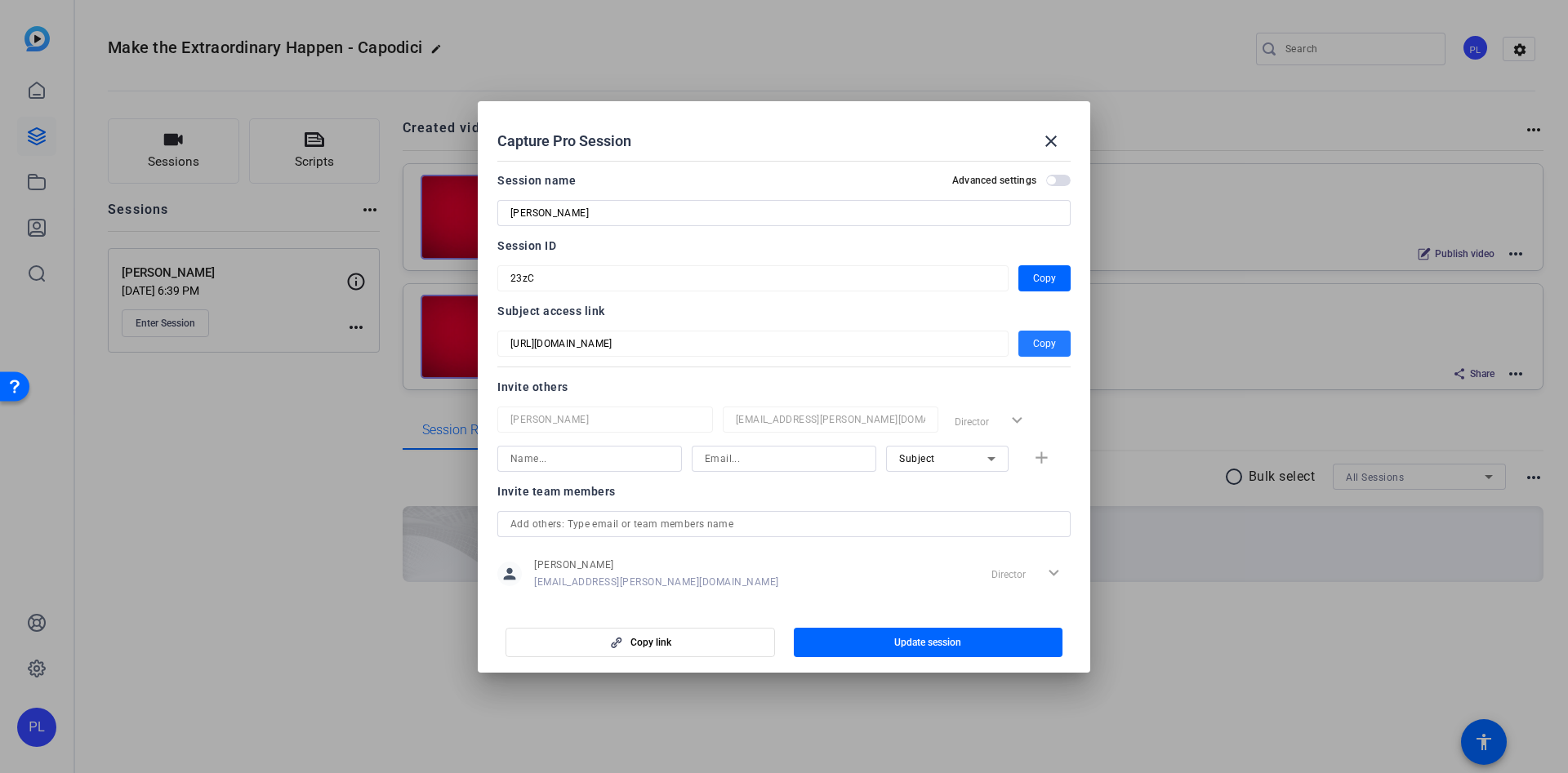
click at [1033, 344] on span "Copy" at bounding box center [1044, 343] width 23 height 19
click at [1054, 147] on mat-icon "close" at bounding box center [1051, 141] width 19 height 19
